Goal: Task Accomplishment & Management: Manage account settings

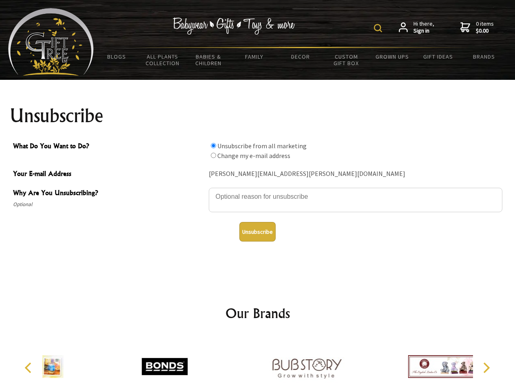
click at [379, 28] on img at bounding box center [378, 28] width 8 height 8
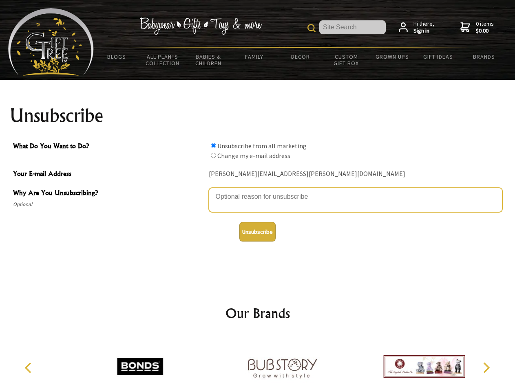
click at [258, 191] on textarea "Why Are You Unsubscribing?" at bounding box center [356, 200] width 294 height 24
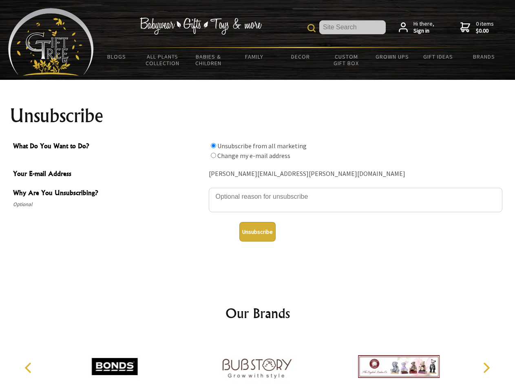
click at [213, 146] on input "What Do You Want to Do?" at bounding box center [213, 145] width 5 height 5
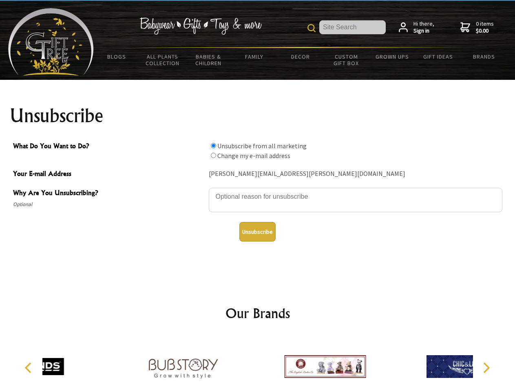
click at [213, 155] on input "What Do You Want to Do?" at bounding box center [213, 155] width 5 height 5
radio input "true"
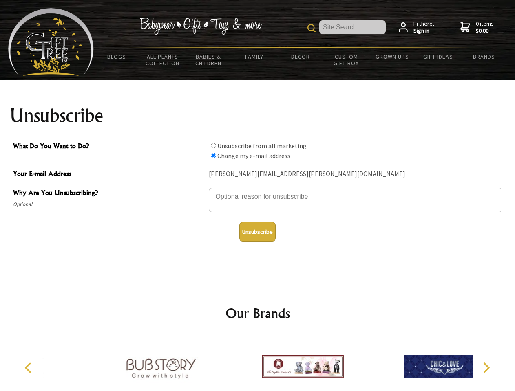
click at [257, 232] on button "Unsubscribe" at bounding box center [257, 232] width 36 height 20
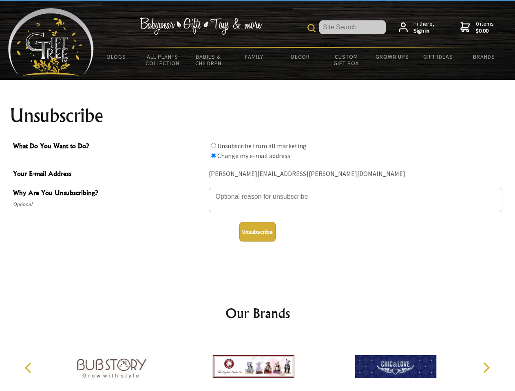
click at [258, 364] on img at bounding box center [254, 366] width 82 height 61
click at [29, 368] on icon "Previous" at bounding box center [29, 368] width 11 height 11
click at [486, 368] on icon "Next" at bounding box center [485, 368] width 11 height 11
